Goal: Task Accomplishment & Management: Manage account settings

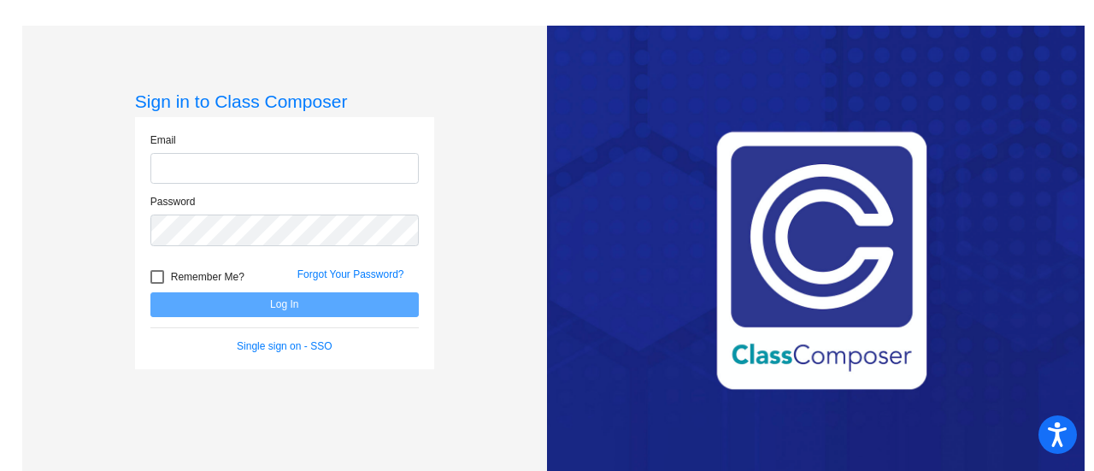
type input "[EMAIL_ADDRESS][DOMAIN_NAME]"
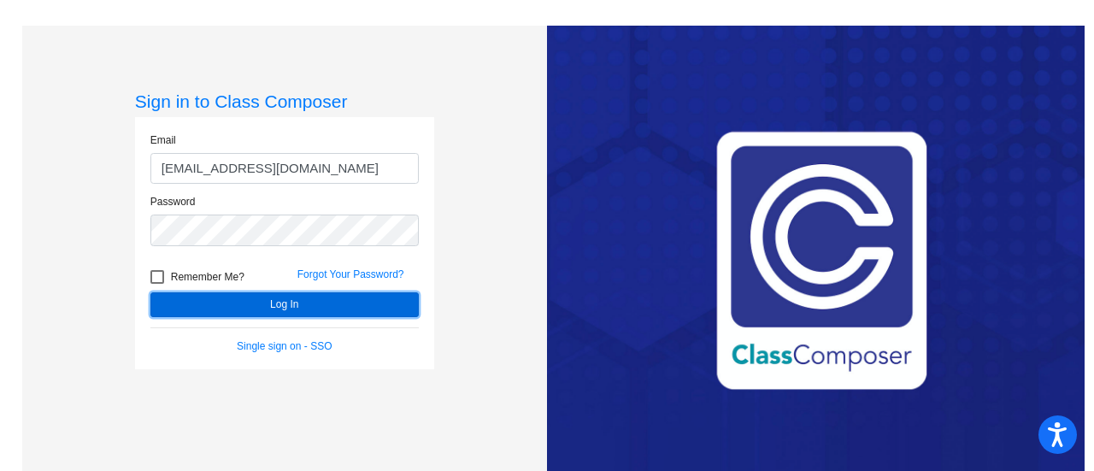
click at [287, 310] on button "Log In" at bounding box center [284, 304] width 268 height 25
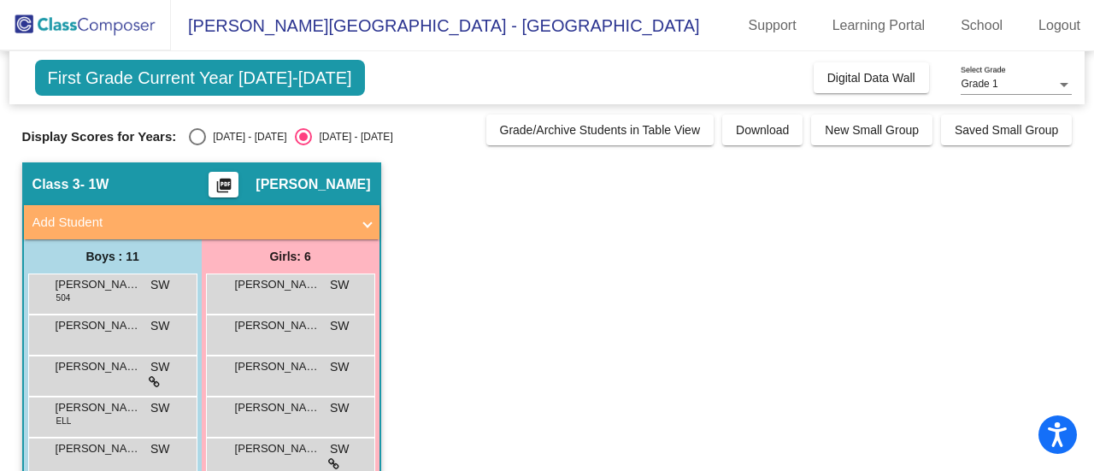
click at [475, 308] on app-classroom "Class 3 - 1W picture_as_pdf [PERSON_NAME] Add Student First Name Last Name Stud…" at bounding box center [547, 457] width 1051 height 590
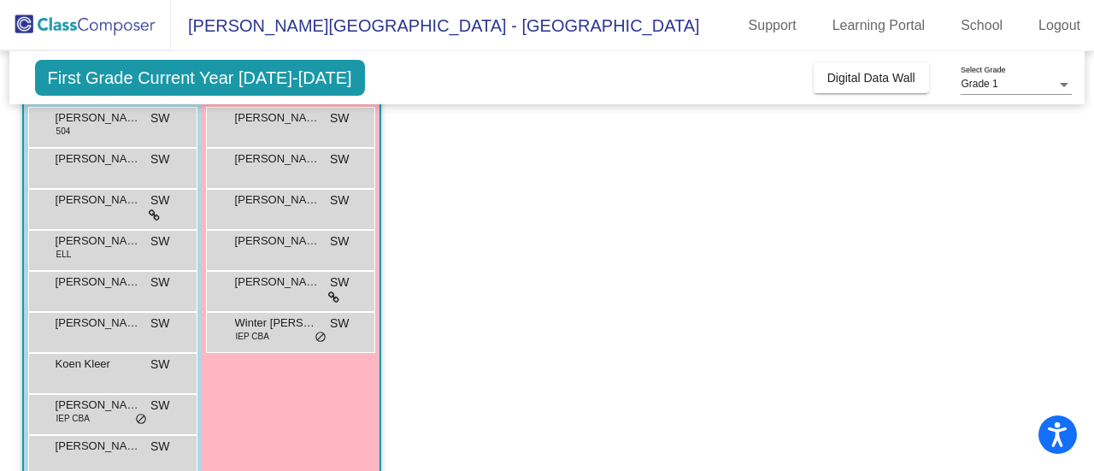
scroll to position [147, 0]
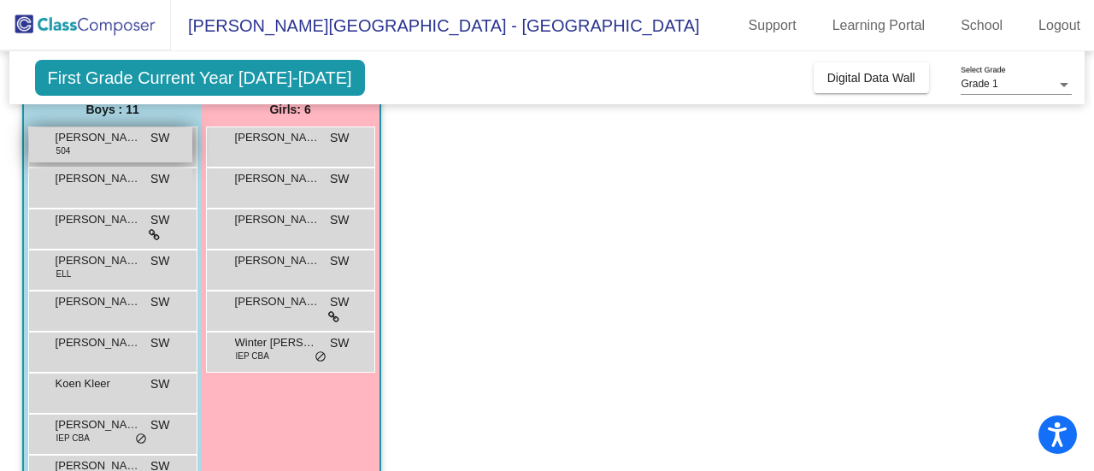
click at [85, 155] on div "[PERSON_NAME] 504 SW lock do_not_disturb_alt" at bounding box center [110, 144] width 163 height 35
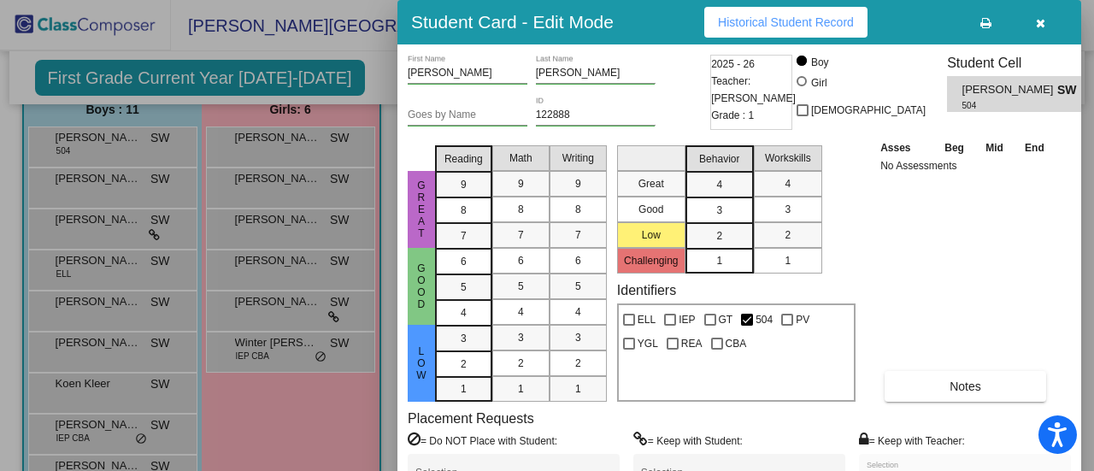
click at [1045, 29] on icon "button" at bounding box center [1040, 23] width 9 height 12
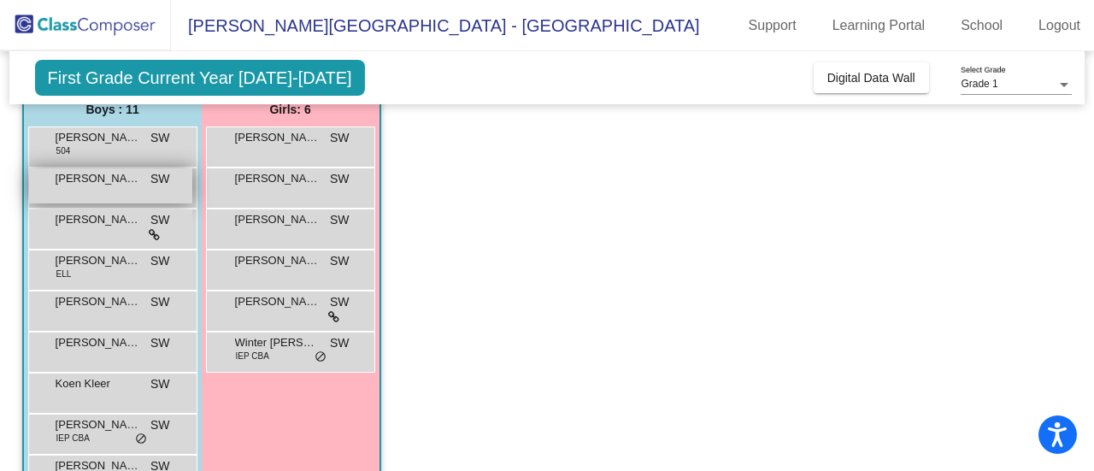
click at [84, 188] on div "[PERSON_NAME] SW lock do_not_disturb_alt" at bounding box center [110, 185] width 163 height 35
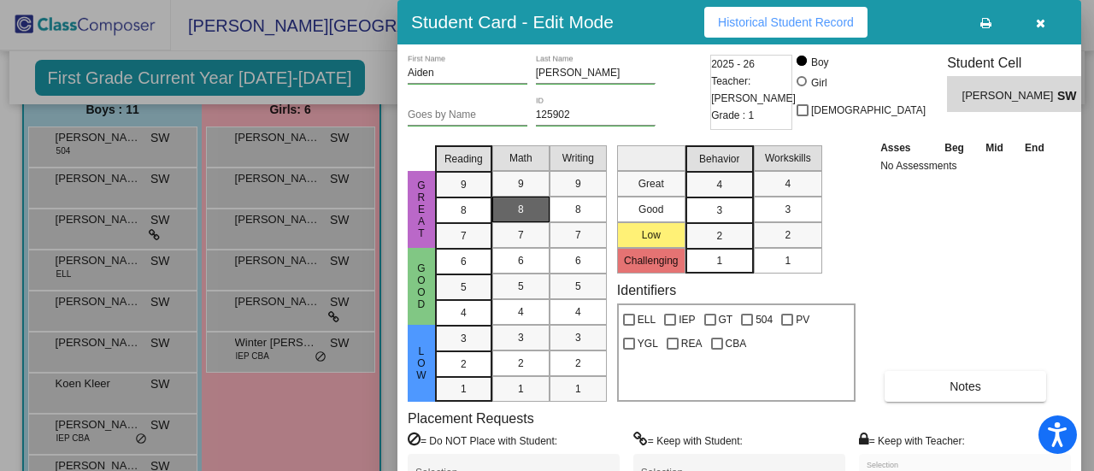
click at [530, 202] on div "8" at bounding box center [520, 210] width 33 height 26
click at [96, 148] on div at bounding box center [547, 235] width 1094 height 471
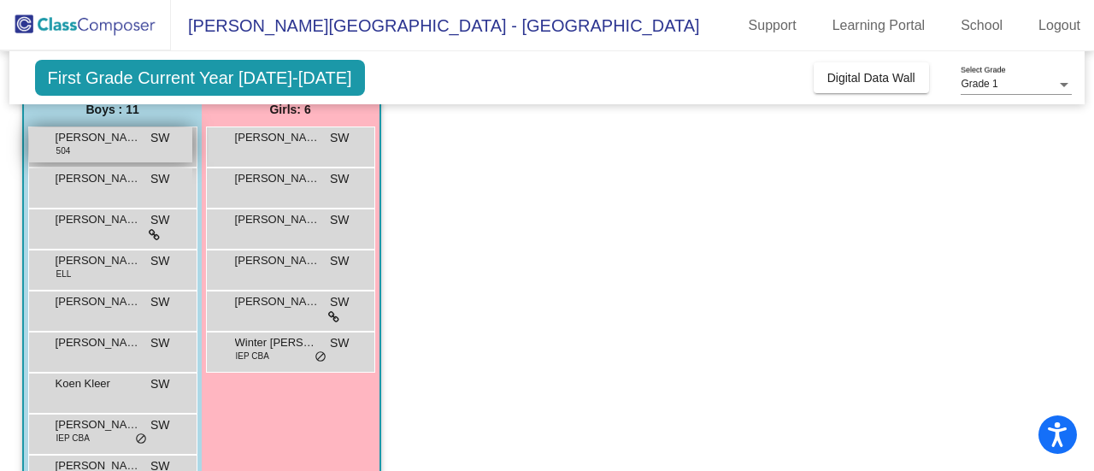
click at [115, 151] on div "[PERSON_NAME] 504 SW lock do_not_disturb_alt" at bounding box center [110, 144] width 163 height 35
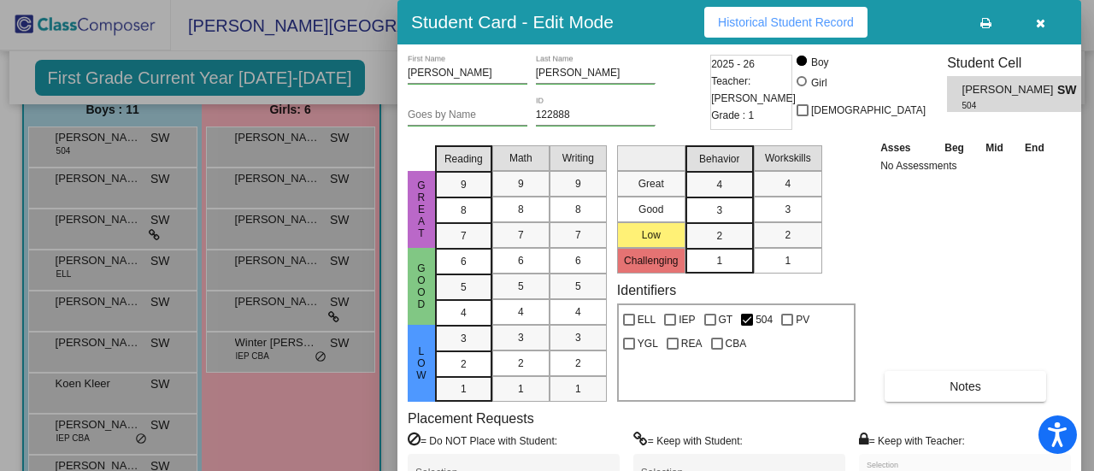
click at [864, 386] on div "Great Good Low Reading 9 8 7 6 5 4 3 2 1 Math 9 8 7 6 5 4 3 2 1 Writing 9 8 7 6…" at bounding box center [739, 270] width 663 height 263
click at [774, 15] on span "Historical Student Record" at bounding box center [786, 22] width 136 height 14
click at [1042, 21] on icon "button" at bounding box center [1040, 23] width 9 height 12
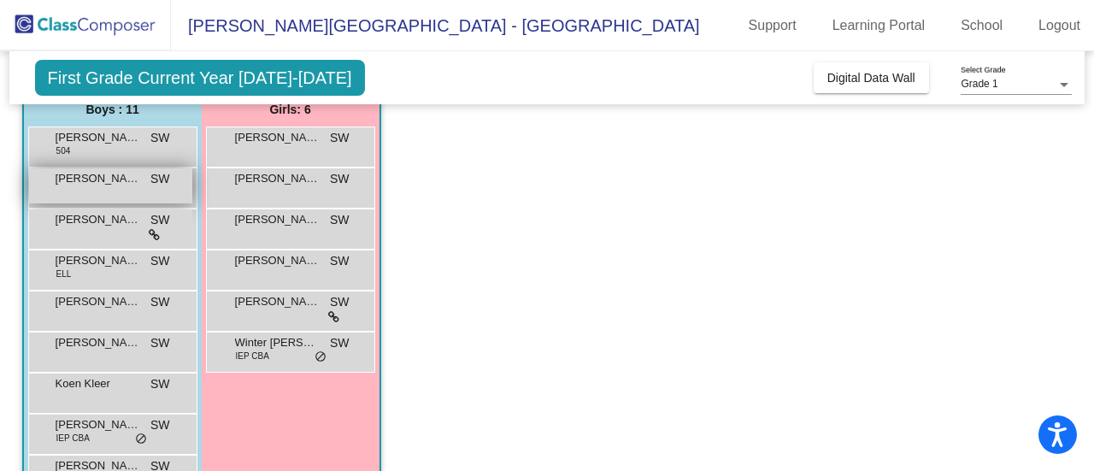
click at [80, 192] on div "[PERSON_NAME] SW lock do_not_disturb_alt" at bounding box center [110, 185] width 163 height 35
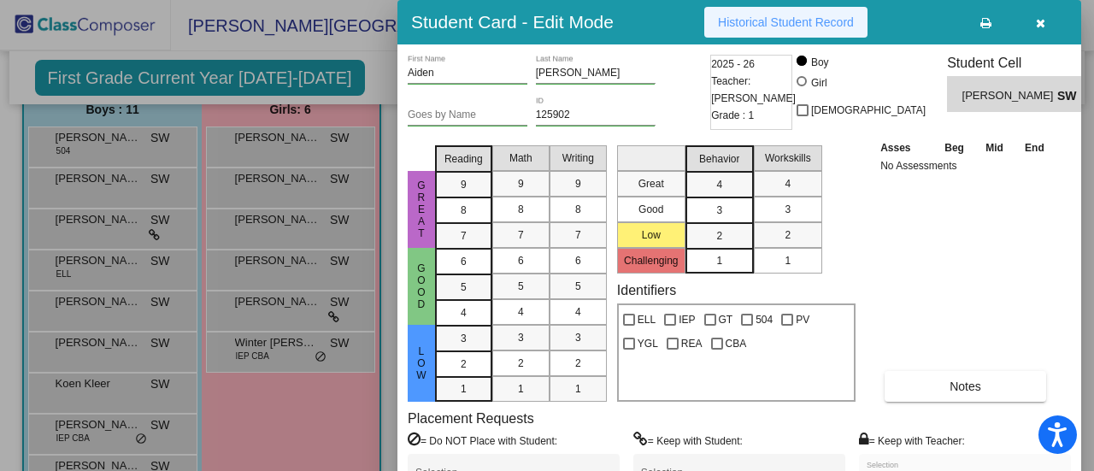
click at [812, 21] on span "Historical Student Record" at bounding box center [786, 22] width 136 height 14
click at [1035, 23] on button "button" at bounding box center [1040, 22] width 55 height 31
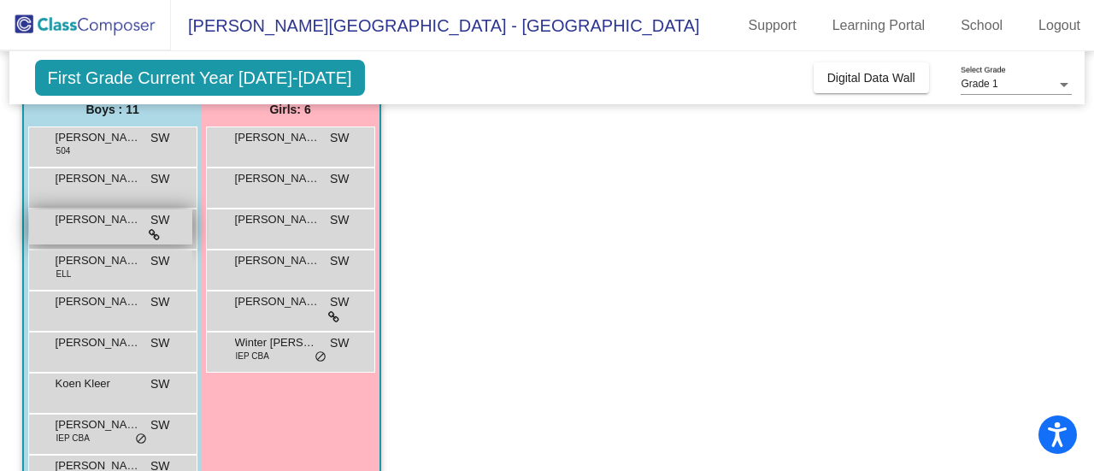
click at [85, 221] on span "[PERSON_NAME]" at bounding box center [98, 219] width 85 height 17
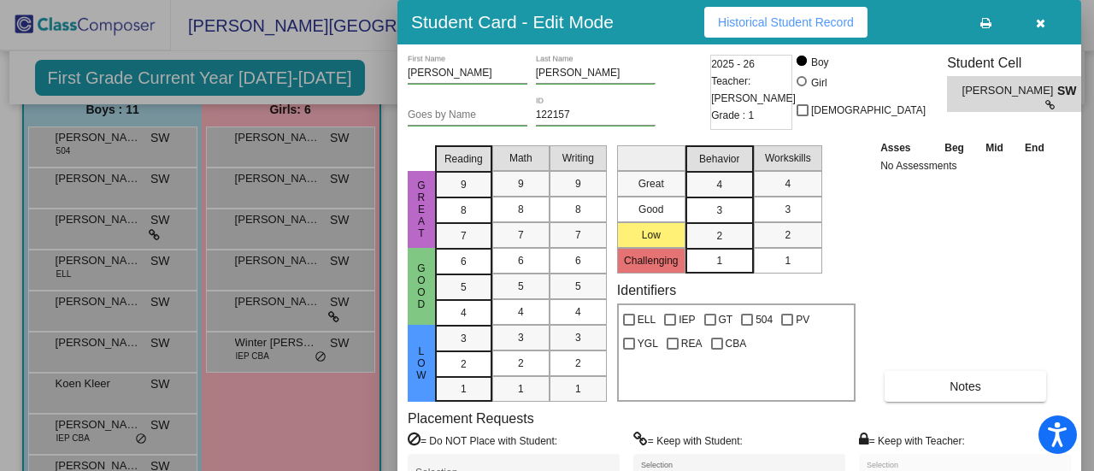
click at [756, 26] on span "Historical Student Record" at bounding box center [786, 22] width 136 height 14
click at [296, 147] on div at bounding box center [547, 235] width 1094 height 471
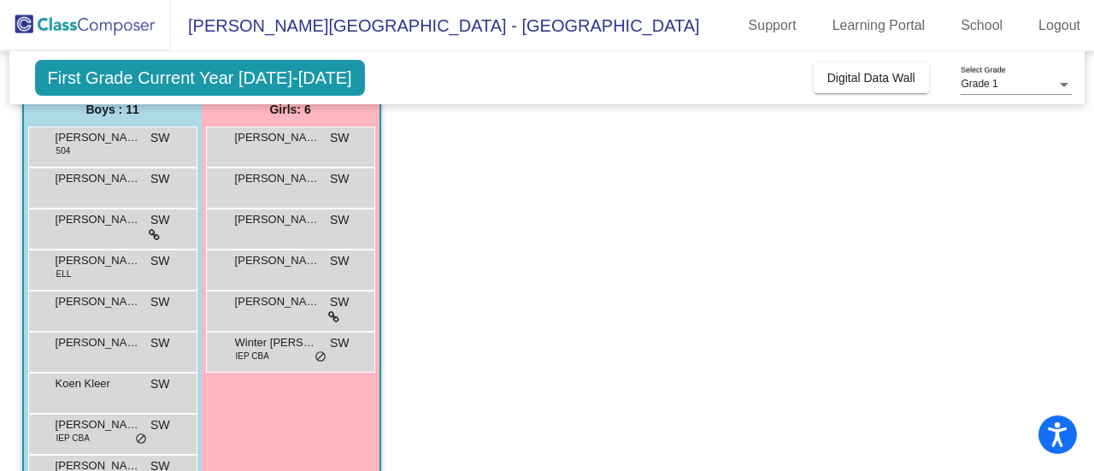
click at [296, 147] on div "[PERSON_NAME] [PERSON_NAME] lock do_not_disturb_alt" at bounding box center [290, 144] width 163 height 35
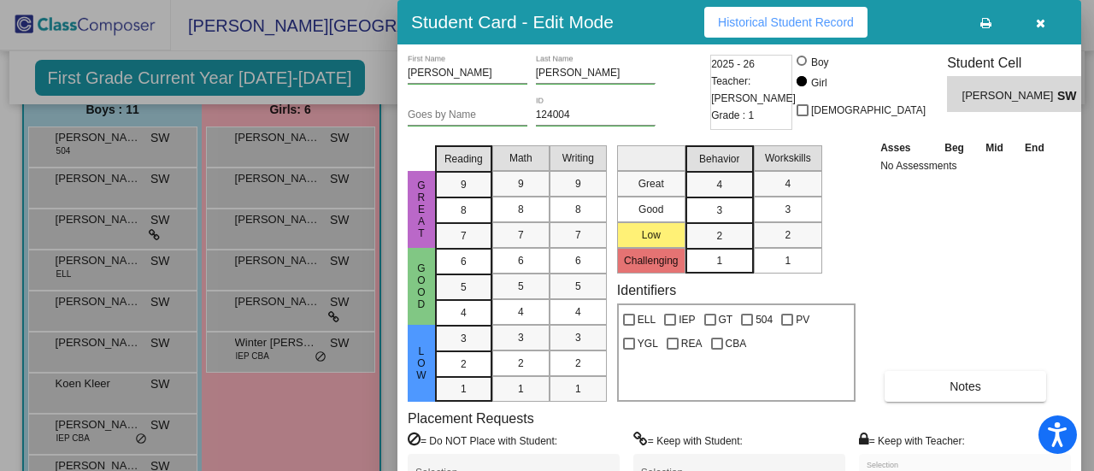
click at [795, 22] on span "Historical Student Record" at bounding box center [786, 22] width 136 height 14
click at [1043, 21] on icon "button" at bounding box center [1040, 23] width 9 height 12
